Goal: Find specific page/section: Find specific page/section

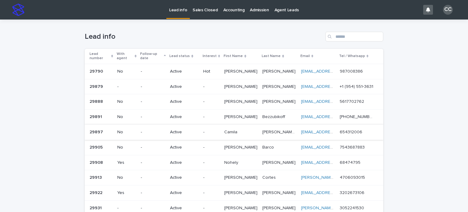
click at [199, 15] on link "Sales Closed" at bounding box center [205, 9] width 30 height 19
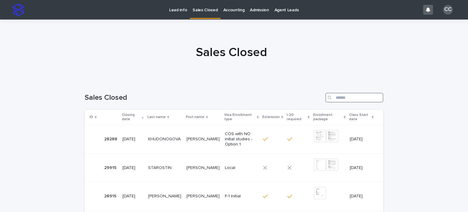
click at [341, 96] on input "Search" at bounding box center [355, 98] width 58 height 10
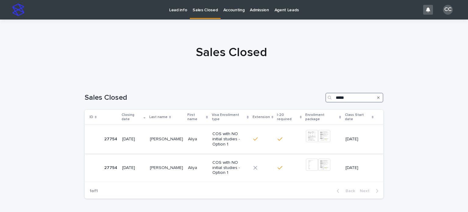
type input "*****"
click at [151, 135] on p "[PERSON_NAME]" at bounding box center [167, 138] width 34 height 6
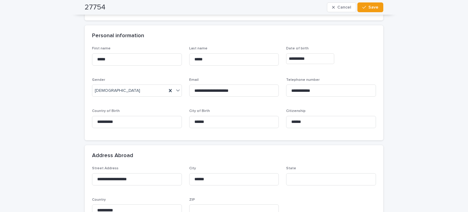
scroll to position [152, 0]
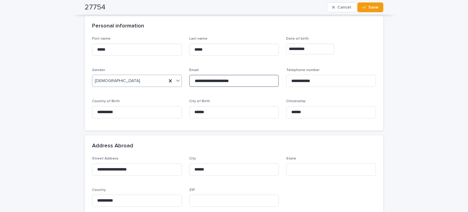
drag, startPoint x: 244, startPoint y: 80, endPoint x: 163, endPoint y: 80, distance: 80.8
click at [163, 80] on div "**********" at bounding box center [234, 80] width 284 height 86
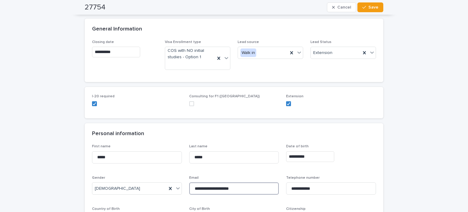
scroll to position [0, 0]
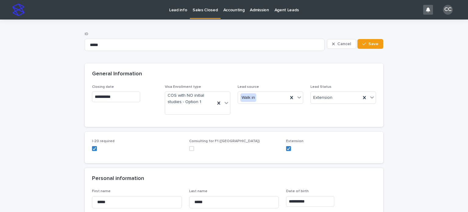
click at [171, 8] on p "Lead info" at bounding box center [178, 6] width 18 height 13
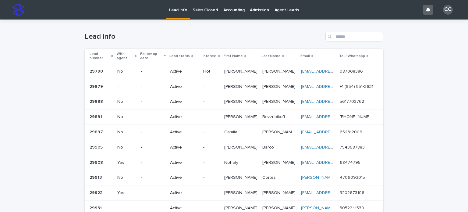
click at [201, 7] on p "Sales Closed" at bounding box center [205, 6] width 25 height 13
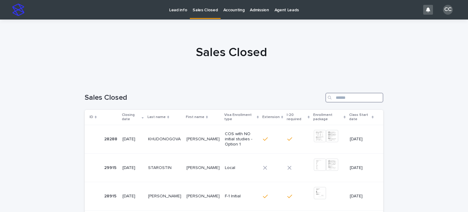
click at [352, 93] on input "Search" at bounding box center [355, 98] width 58 height 10
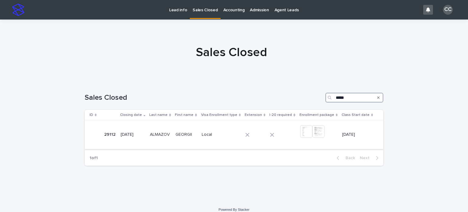
type input "*****"
click at [177, 135] on p "GEORGII" at bounding box center [185, 134] width 18 height 6
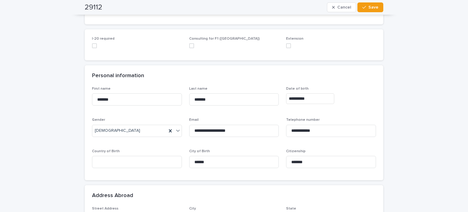
scroll to position [152, 0]
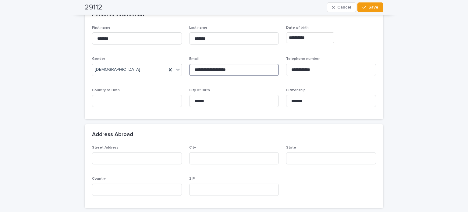
drag, startPoint x: 240, startPoint y: 72, endPoint x: 192, endPoint y: 70, distance: 48.8
click at [192, 70] on input "**********" at bounding box center [234, 70] width 90 height 12
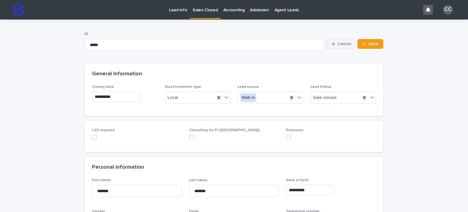
click at [341, 46] on button "Cancel" at bounding box center [341, 44] width 29 height 10
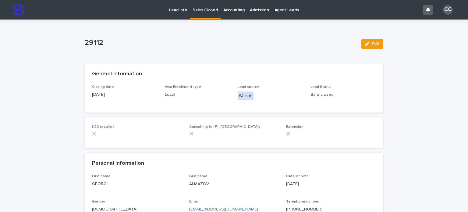
click at [196, 14] on link "Sales Closed" at bounding box center [205, 9] width 30 height 18
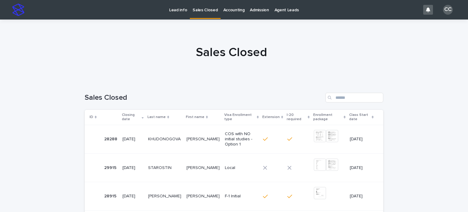
click at [184, 9] on p "Lead info" at bounding box center [178, 6] width 18 height 13
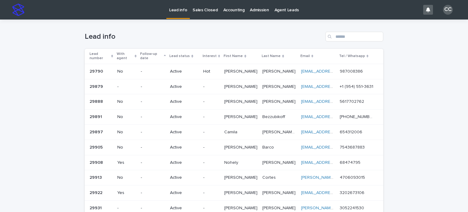
click at [208, 8] on p "Sales Closed" at bounding box center [205, 6] width 25 height 13
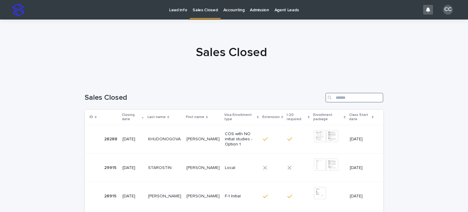
click at [352, 98] on input "Search" at bounding box center [355, 98] width 58 height 10
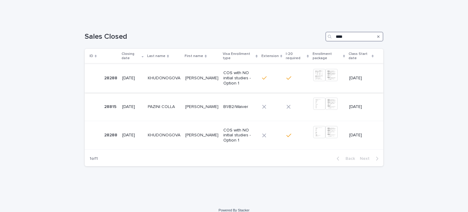
type input "****"
click at [161, 77] on div "[PERSON_NAME] KHUDONOGOVA" at bounding box center [164, 78] width 33 height 10
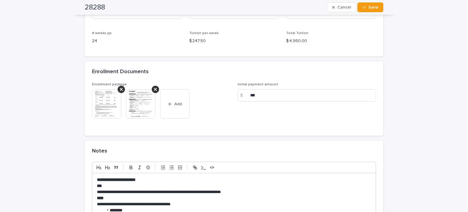
scroll to position [518, 0]
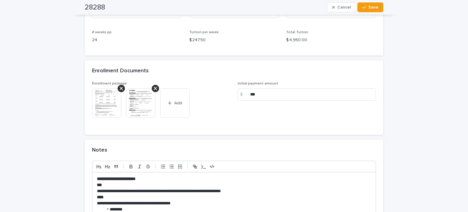
click at [112, 107] on img at bounding box center [106, 102] width 29 height 29
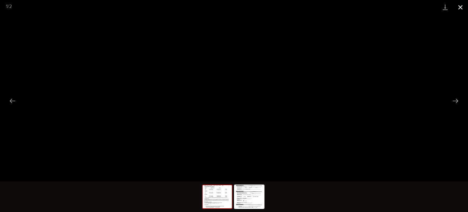
click at [461, 6] on button "Close gallery" at bounding box center [460, 7] width 15 height 14
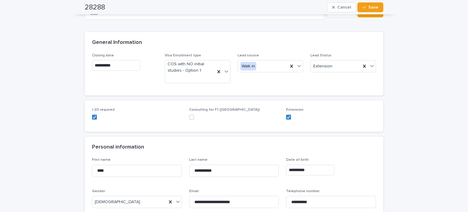
scroll to position [0, 0]
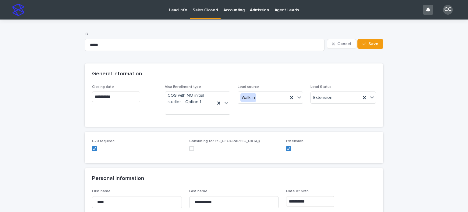
click at [195, 9] on p "Sales Closed" at bounding box center [205, 6] width 25 height 13
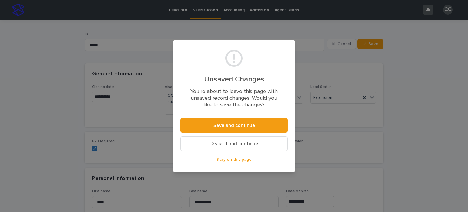
click at [226, 149] on button "Discard and continue" at bounding box center [234, 143] width 107 height 15
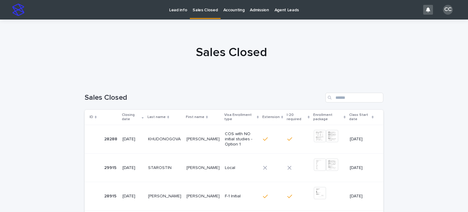
click at [174, 8] on p "Lead info" at bounding box center [178, 6] width 18 height 13
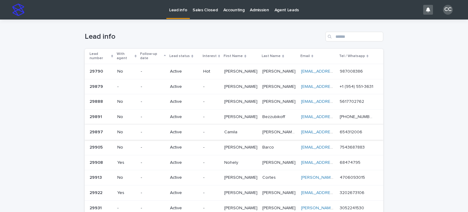
scroll to position [152, 0]
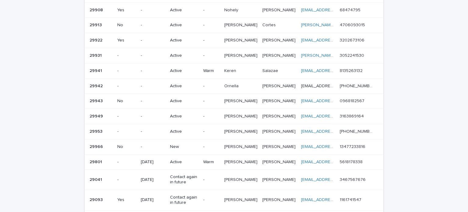
click at [179, 146] on p "New" at bounding box center [184, 146] width 28 height 5
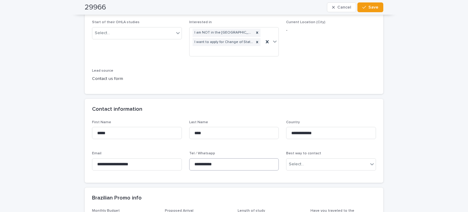
scroll to position [152, 0]
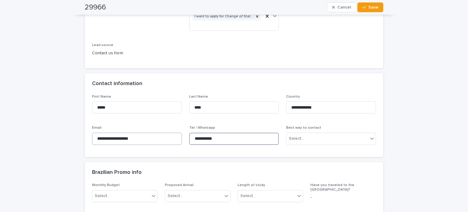
drag, startPoint x: 224, startPoint y: 140, endPoint x: 178, endPoint y: 140, distance: 46.1
click at [178, 140] on div "**********" at bounding box center [234, 122] width 284 height 55
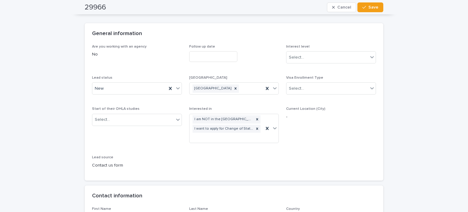
scroll to position [0, 0]
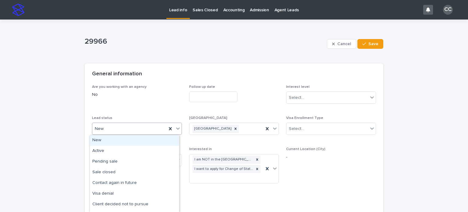
click at [100, 132] on div "New" at bounding box center [129, 129] width 74 height 10
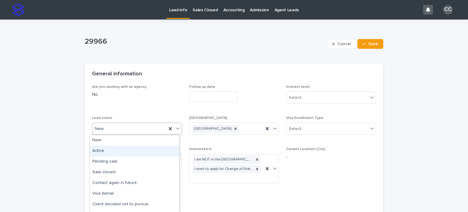
click at [103, 147] on div "Active" at bounding box center [134, 151] width 89 height 11
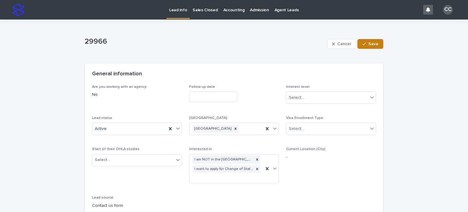
click at [365, 42] on div "button" at bounding box center [366, 44] width 6 height 4
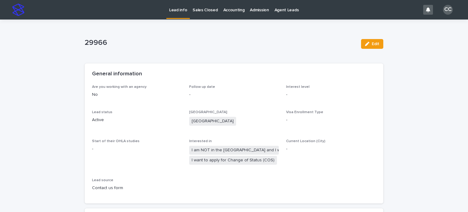
click at [180, 11] on p "Lead info" at bounding box center [178, 6] width 18 height 13
